Goal: Book appointment/travel/reservation

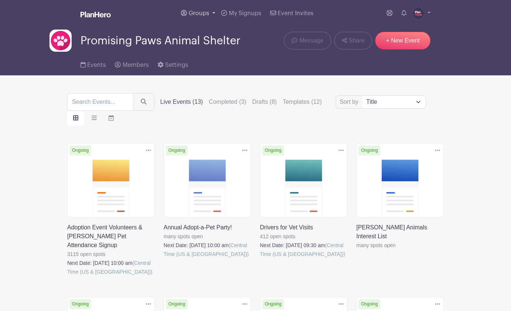
click at [196, 11] on span "Groups" at bounding box center [199, 13] width 21 height 6
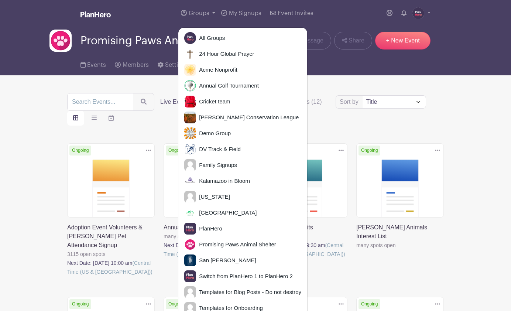
click at [67, 276] on link at bounding box center [67, 276] width 0 height 0
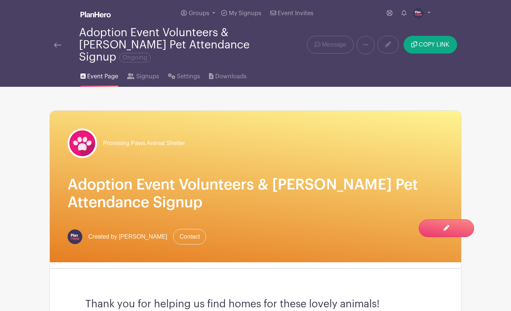
click at [60, 42] on img at bounding box center [57, 44] width 7 height 5
click at [196, 12] on span "Groups" at bounding box center [199, 13] width 21 height 6
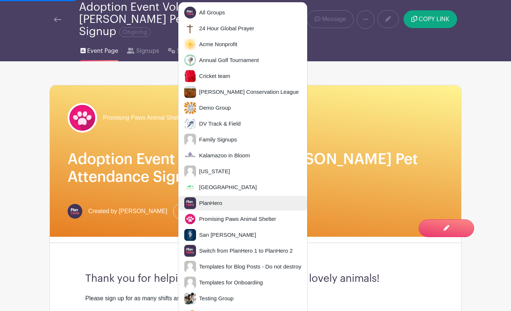
scroll to position [5, 0]
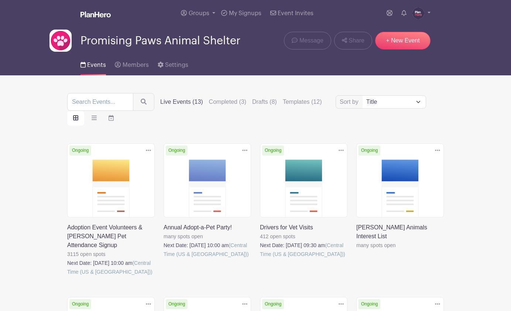
click at [164, 259] on link at bounding box center [164, 259] width 0 height 0
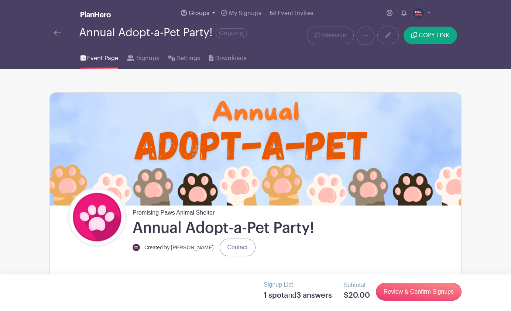
click at [195, 12] on span "Groups" at bounding box center [199, 13] width 21 height 6
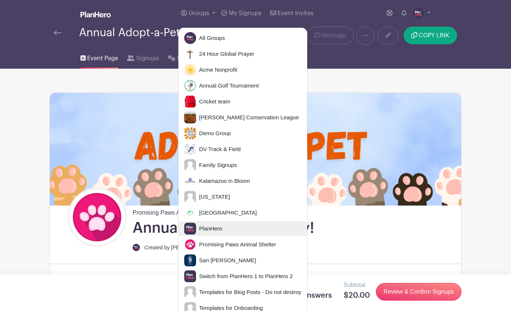
click at [198, 232] on link "PlanHero" at bounding box center [242, 228] width 129 height 15
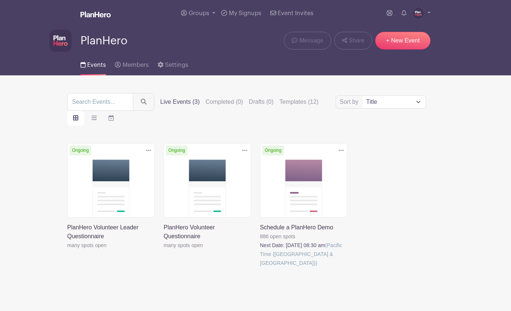
scroll to position [15, 0]
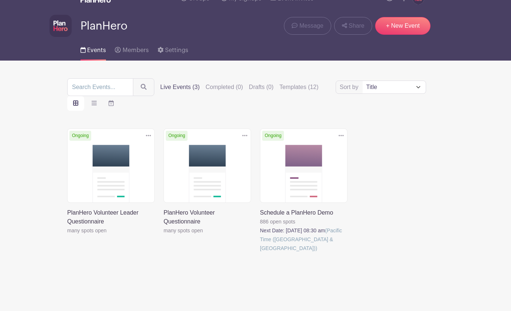
click at [260, 253] on link at bounding box center [260, 253] width 0 height 0
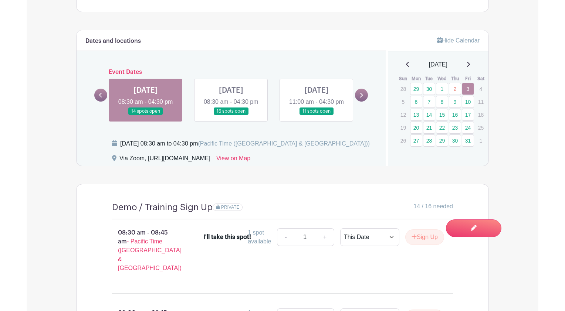
scroll to position [447, 0]
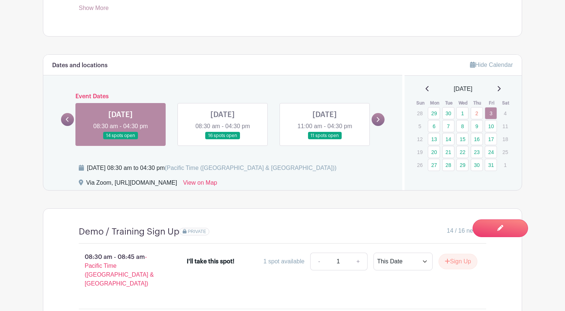
click at [500, 87] on icon at bounding box center [499, 89] width 4 height 6
click at [490, 115] on link "31" at bounding box center [490, 113] width 12 height 12
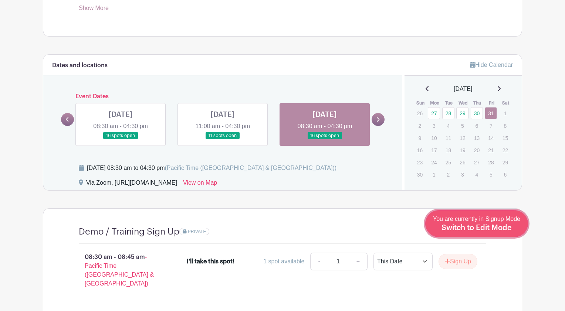
click at [485, 229] on span "Switch to Edit Mode" at bounding box center [476, 227] width 70 height 7
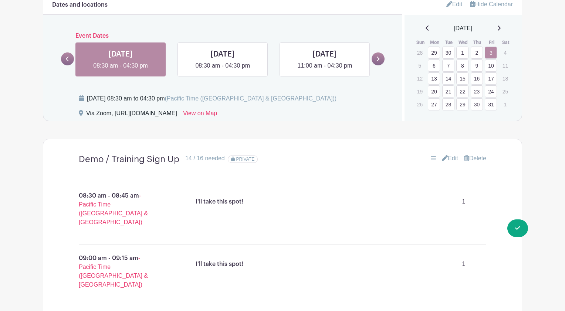
scroll to position [528, 0]
click at [490, 105] on link "31" at bounding box center [490, 105] width 12 height 12
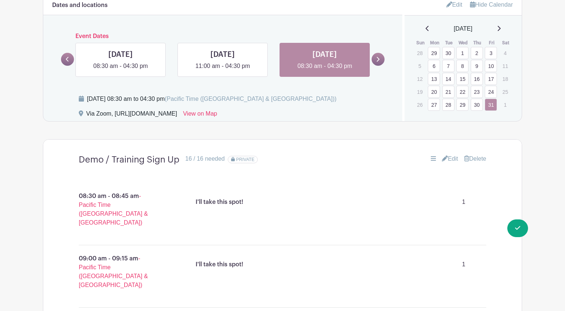
click at [478, 159] on link "Delete" at bounding box center [475, 158] width 22 height 9
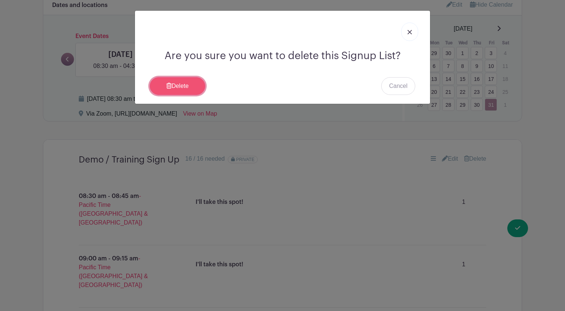
click at [173, 91] on link "Delete" at bounding box center [177, 86] width 55 height 18
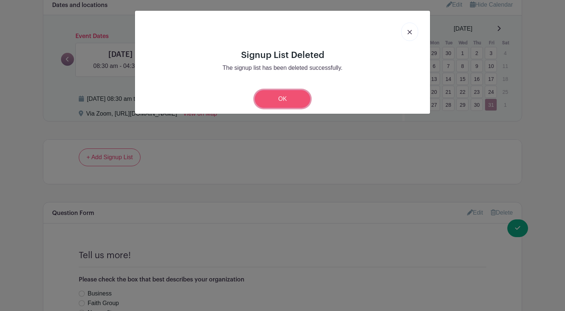
click at [277, 99] on link "OK" at bounding box center [282, 99] width 55 height 18
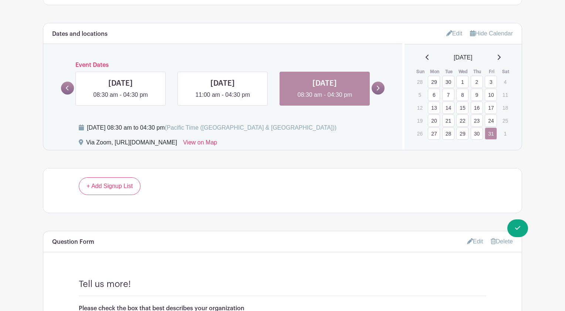
scroll to position [495, 0]
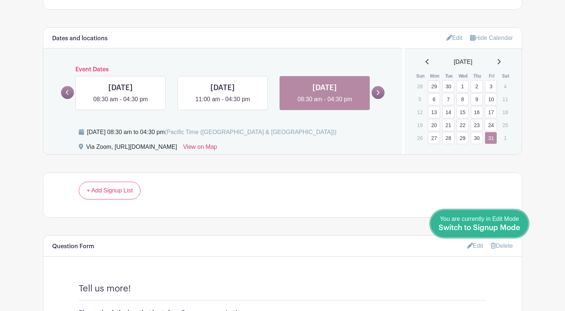
click at [501, 225] on span "Switch to Signup Mode" at bounding box center [479, 227] width 82 height 7
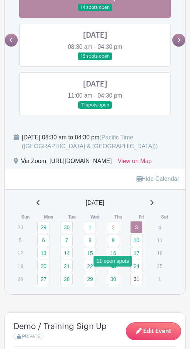
scroll to position [522, 0]
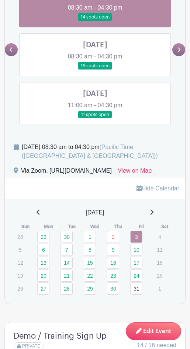
click at [181, 54] on link at bounding box center [179, 49] width 13 height 13
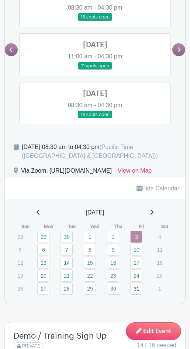
click at [181, 52] on link at bounding box center [179, 49] width 13 height 13
click at [181, 51] on link at bounding box center [179, 49] width 13 height 13
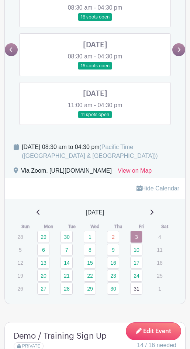
click at [181, 51] on link at bounding box center [179, 49] width 13 height 13
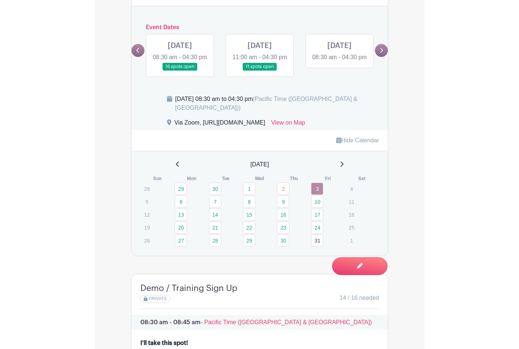
scroll to position [513, 0]
